Goal: Task Accomplishment & Management: Manage account settings

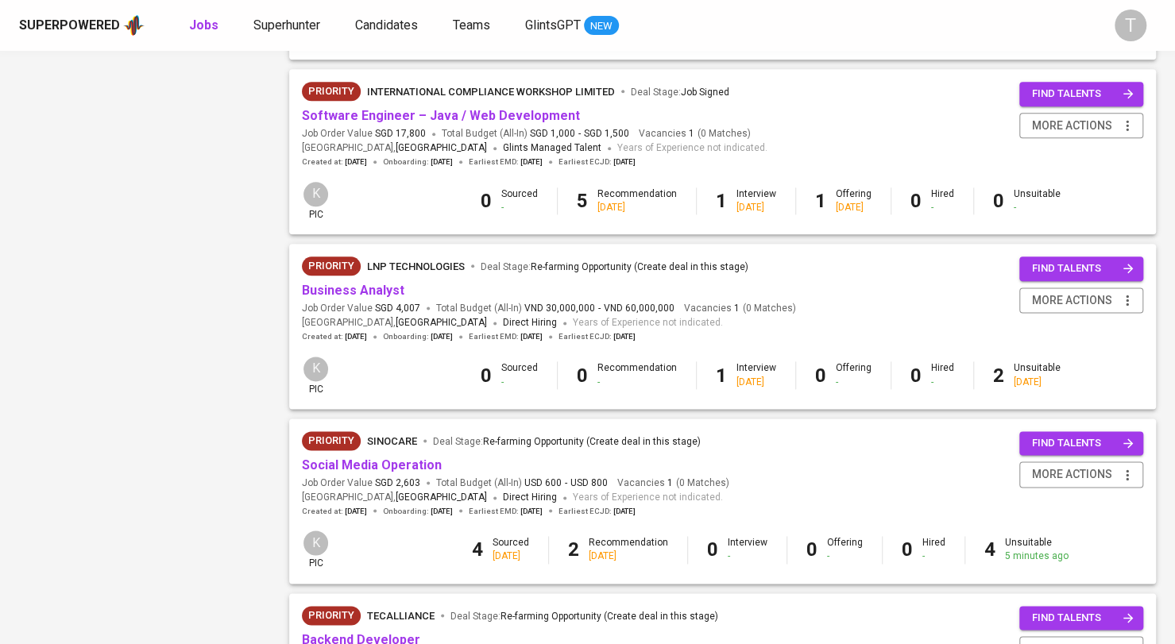
scroll to position [717, 0]
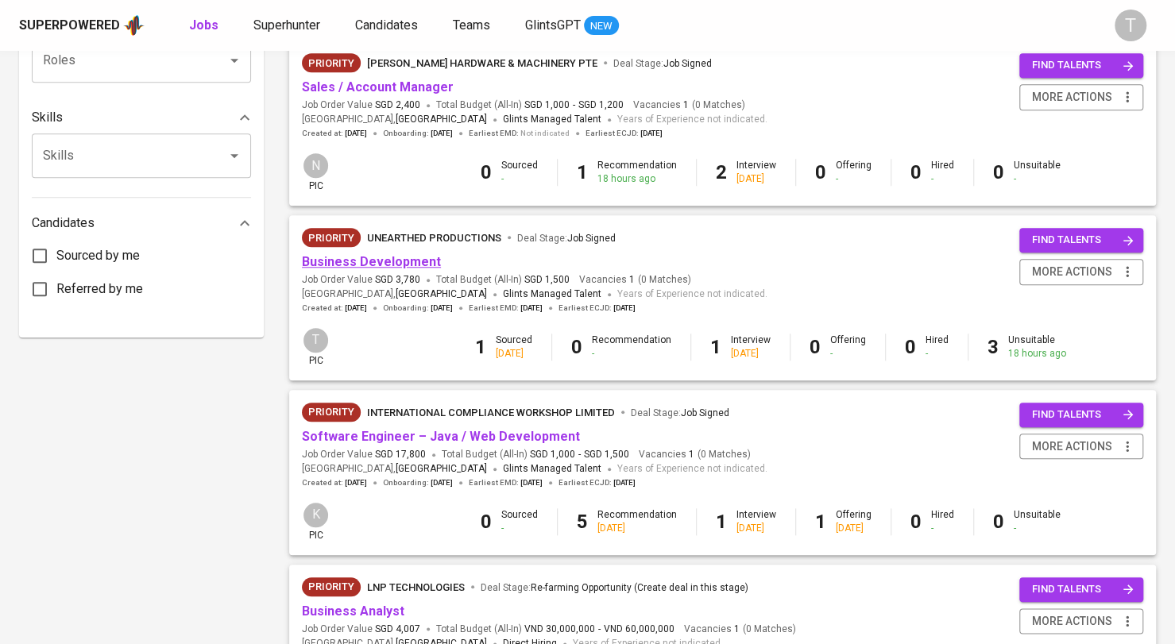
click at [407, 262] on link "Business Development" at bounding box center [371, 261] width 139 height 15
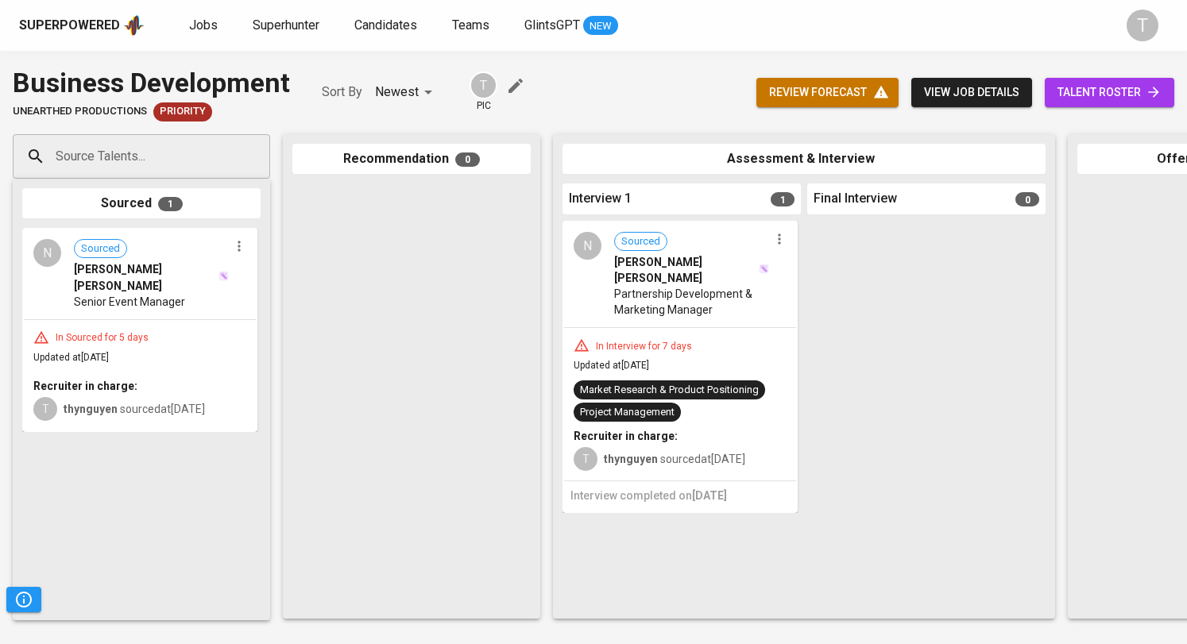
click at [1129, 93] on span "talent roster" at bounding box center [1109, 93] width 104 height 20
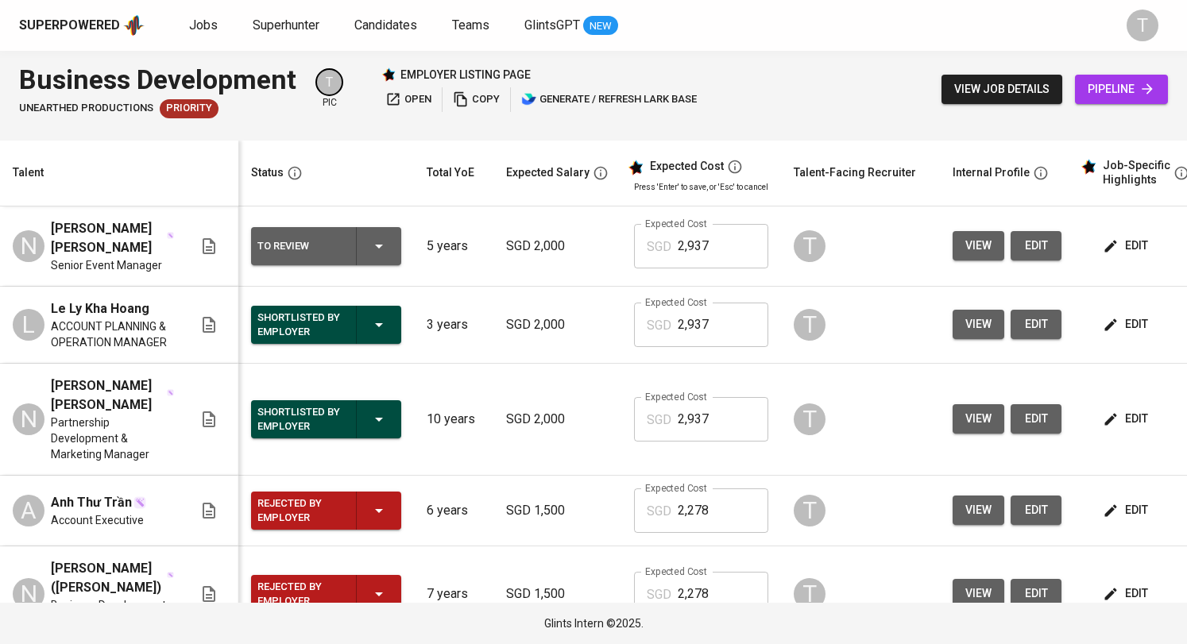
scroll to position [0, 173]
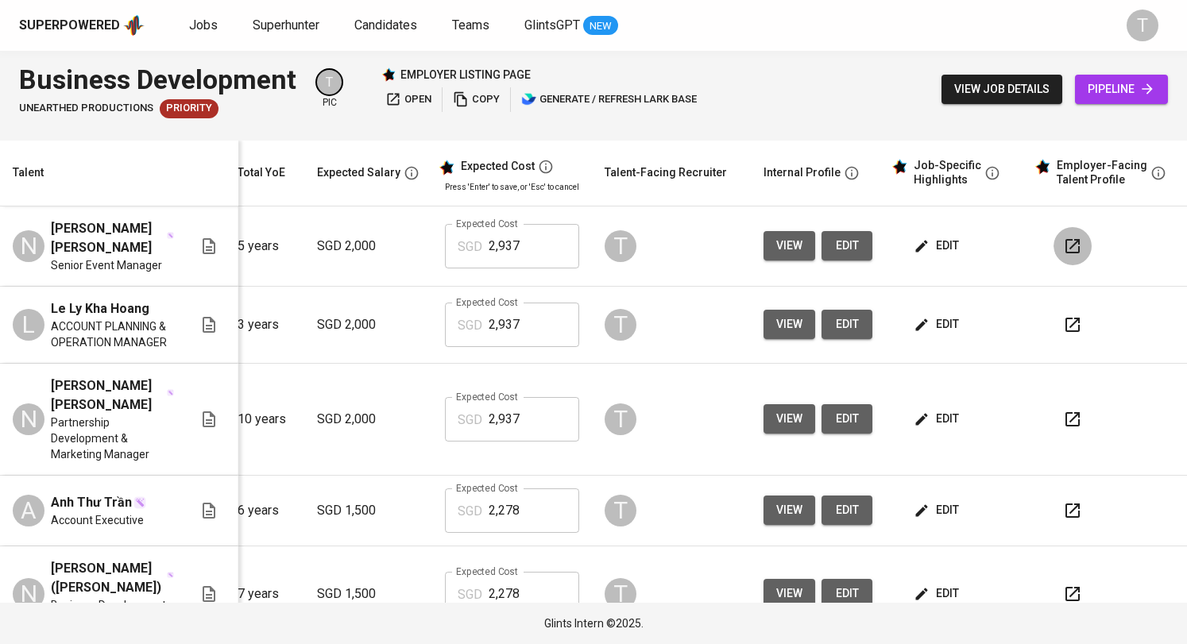
click at [1063, 247] on icon "button" at bounding box center [1072, 246] width 19 height 19
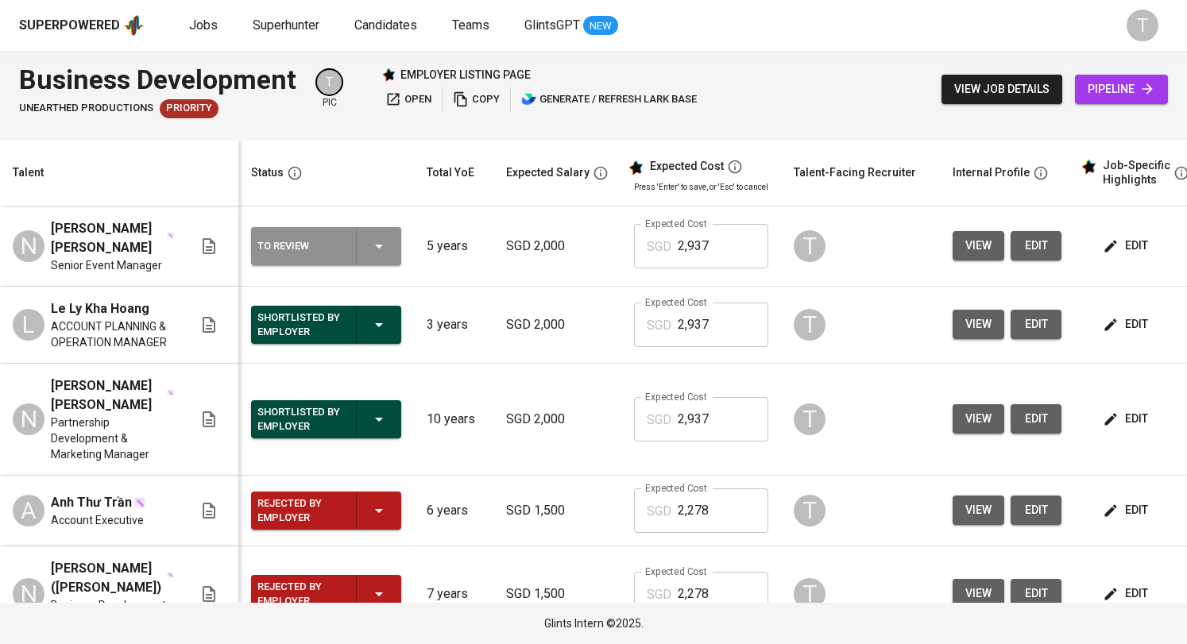
click at [354, 257] on div "To Review" at bounding box center [325, 246] width 137 height 38
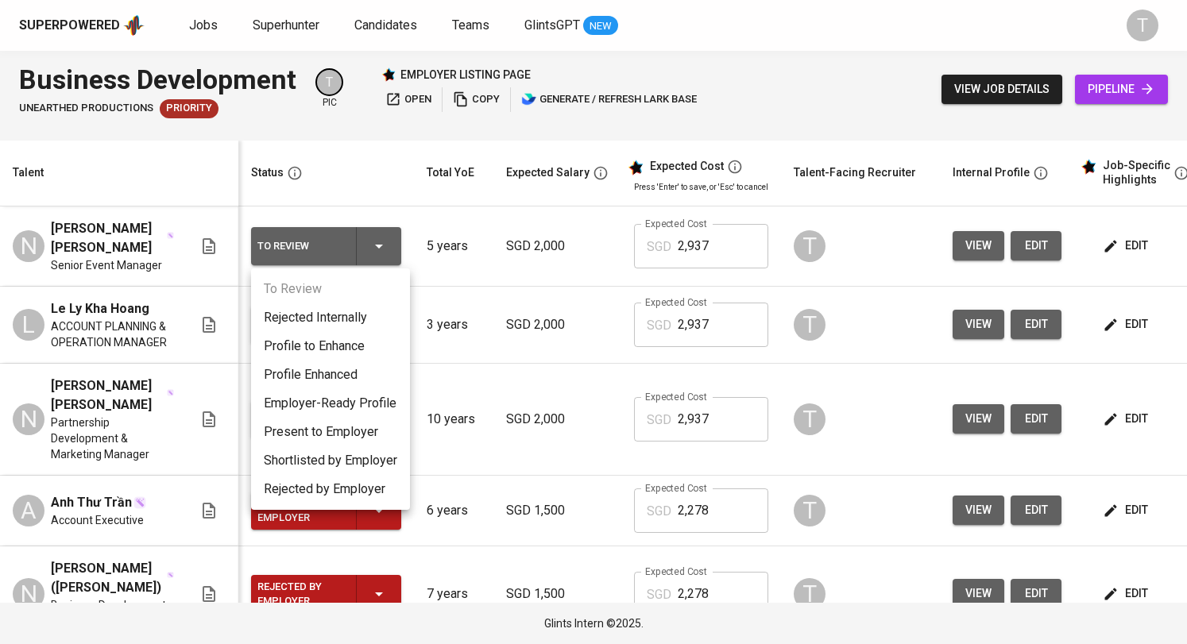
click at [409, 175] on div at bounding box center [593, 322] width 1187 height 644
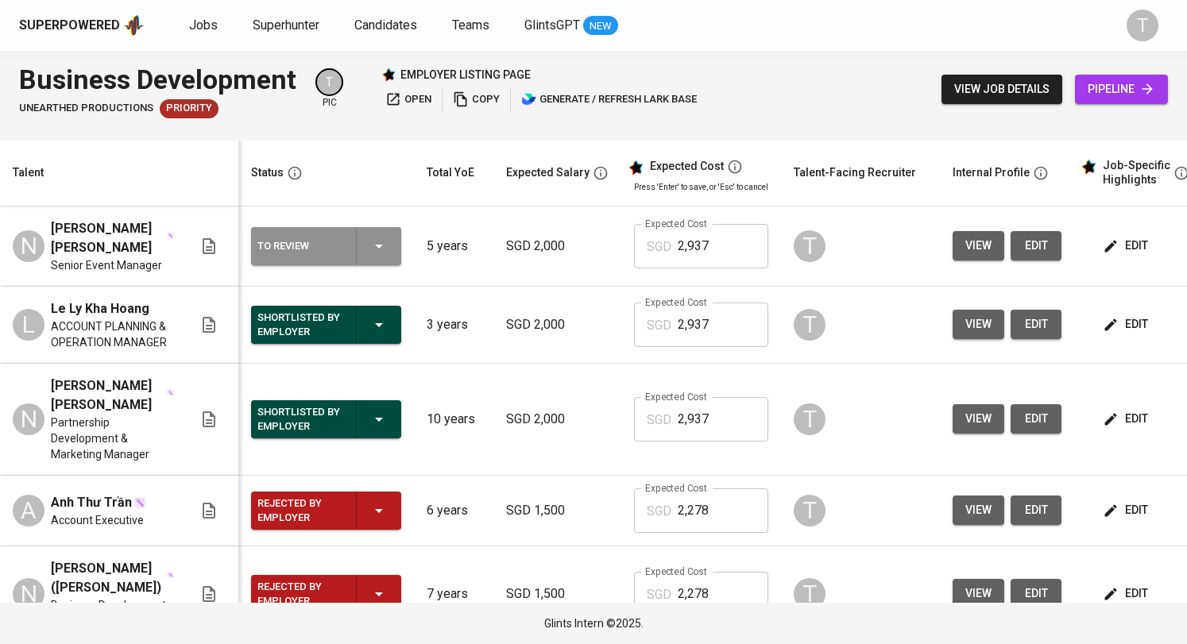
click at [391, 234] on div "To Review" at bounding box center [325, 246] width 137 height 38
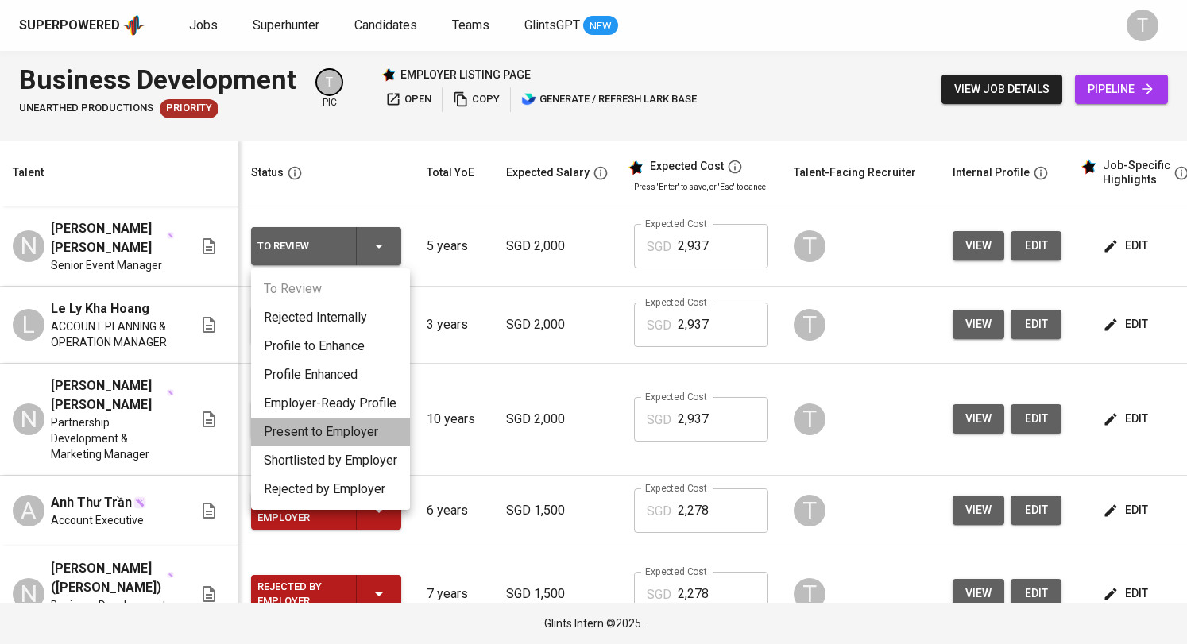
click at [363, 437] on li "Present to Employer" at bounding box center [330, 432] width 159 height 29
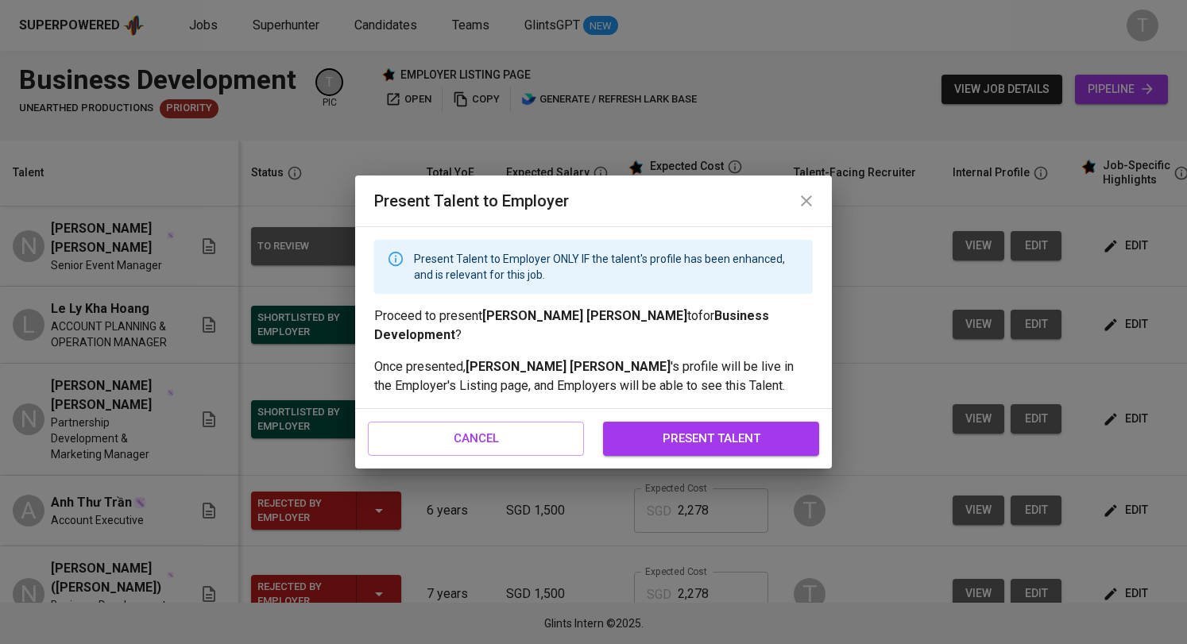
click at [789, 430] on span "present talent" at bounding box center [710, 438] width 181 height 21
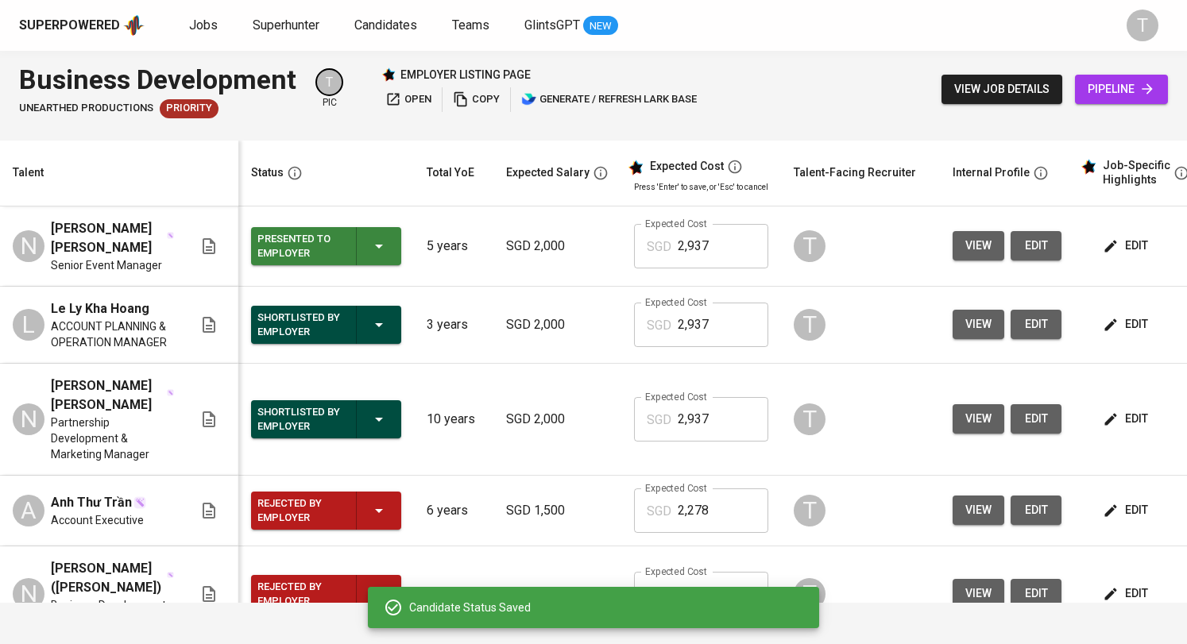
click at [467, 100] on icon "button" at bounding box center [461, 99] width 16 height 16
